Goal: Check status: Check status

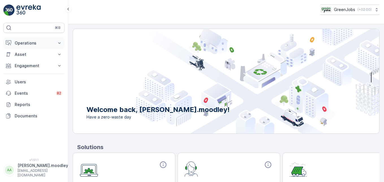
click at [61, 43] on icon at bounding box center [60, 43] width 6 height 6
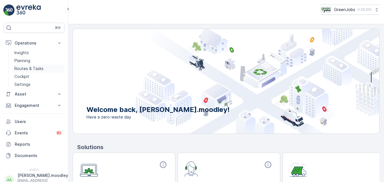
click at [39, 67] on p "Routes & Tasks" at bounding box center [28, 69] width 29 height 6
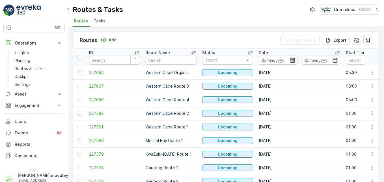
click at [234, 17] on ul "Routes Tasks" at bounding box center [224, 22] width 303 height 10
drag, startPoint x: 33, startPoint y: 68, endPoint x: 0, endPoint y: 63, distance: 33.2
click at [33, 68] on p "Routes & Tasks" at bounding box center [28, 69] width 29 height 6
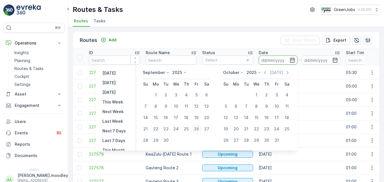
click at [265, 58] on input at bounding box center [278, 59] width 39 height 9
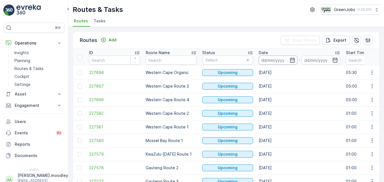
click at [270, 60] on input at bounding box center [278, 59] width 39 height 9
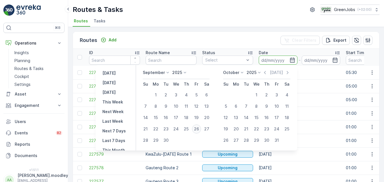
click at [198, 129] on div "26" at bounding box center [196, 128] width 9 height 9
type input "[DATE]"
click at [198, 129] on div "26" at bounding box center [196, 128] width 9 height 9
type input "[DATE]"
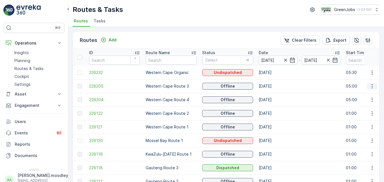
click at [275, 89] on icon "button" at bounding box center [373, 86] width 6 height 6
click at [275, 95] on span "See More Details" at bounding box center [359, 95] width 33 height 6
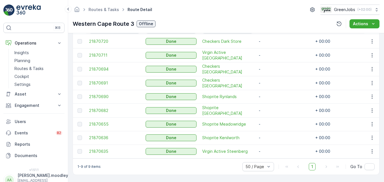
scroll to position [172, 0]
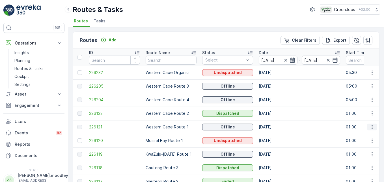
click at [275, 126] on icon "button" at bounding box center [373, 127] width 6 height 6
click at [275, 134] on span "See More Details" at bounding box center [359, 135] width 33 height 6
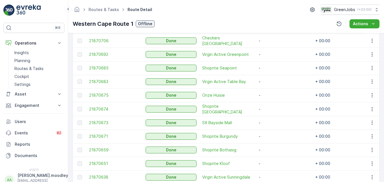
scroll to position [213, 0]
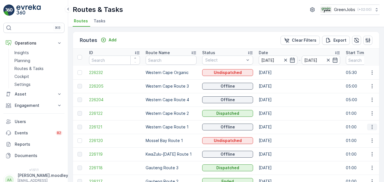
click at [275, 128] on icon "button" at bounding box center [373, 127] width 6 height 6
click at [275, 135] on span "See More Details" at bounding box center [359, 135] width 33 height 6
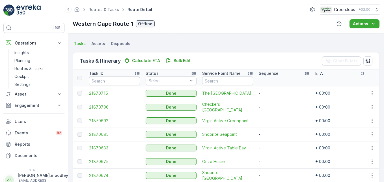
scroll to position [113, 0]
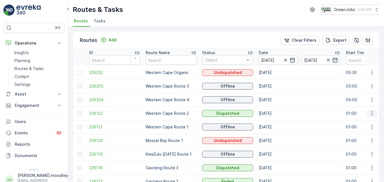
click at [275, 114] on icon "button" at bounding box center [373, 113] width 6 height 6
click at [275, 121] on span "See More Details" at bounding box center [359, 122] width 33 height 6
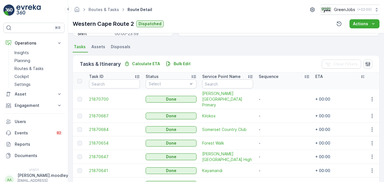
scroll to position [73, 0]
